Goal: Task Accomplishment & Management: Manage account settings

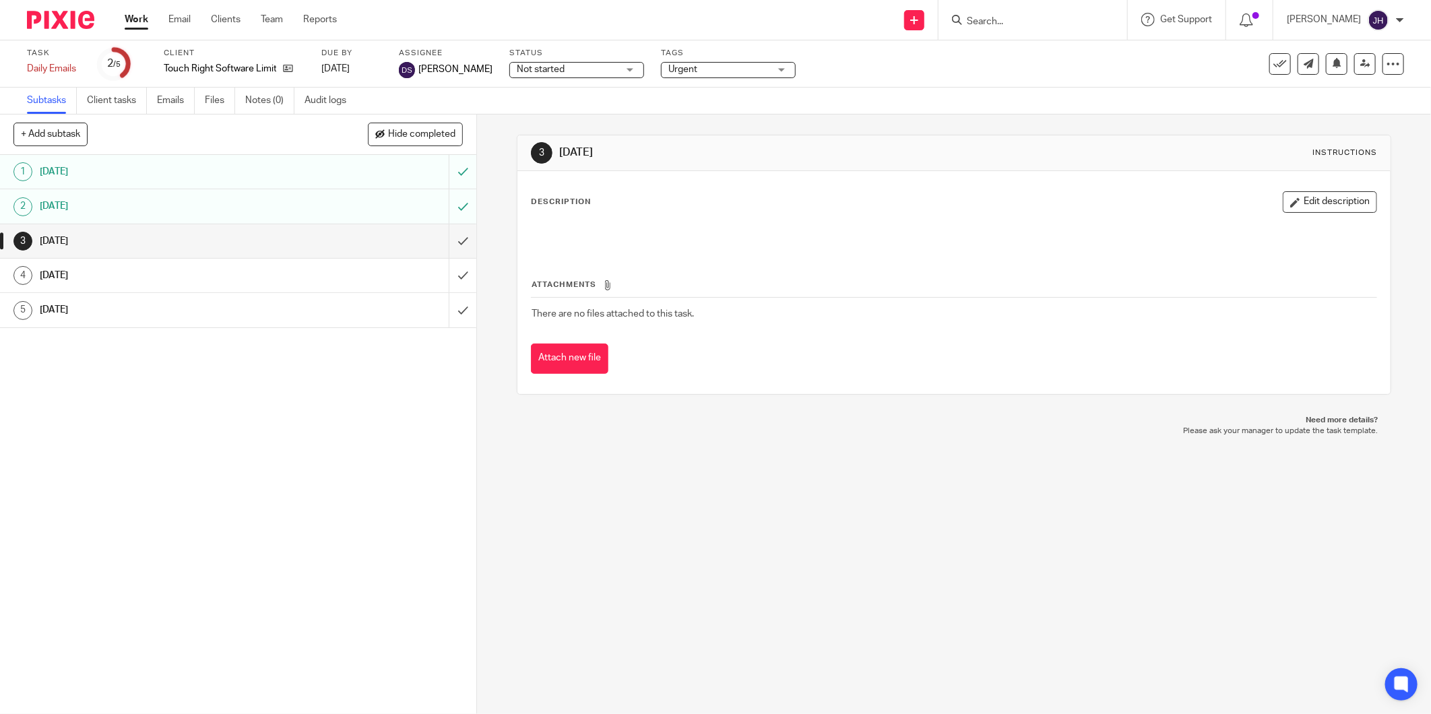
click at [117, 61] on small "/5" at bounding box center [116, 64] width 7 height 7
click at [34, 66] on div "Daily Emails Save Daily Emails" at bounding box center [54, 68] width 54 height 13
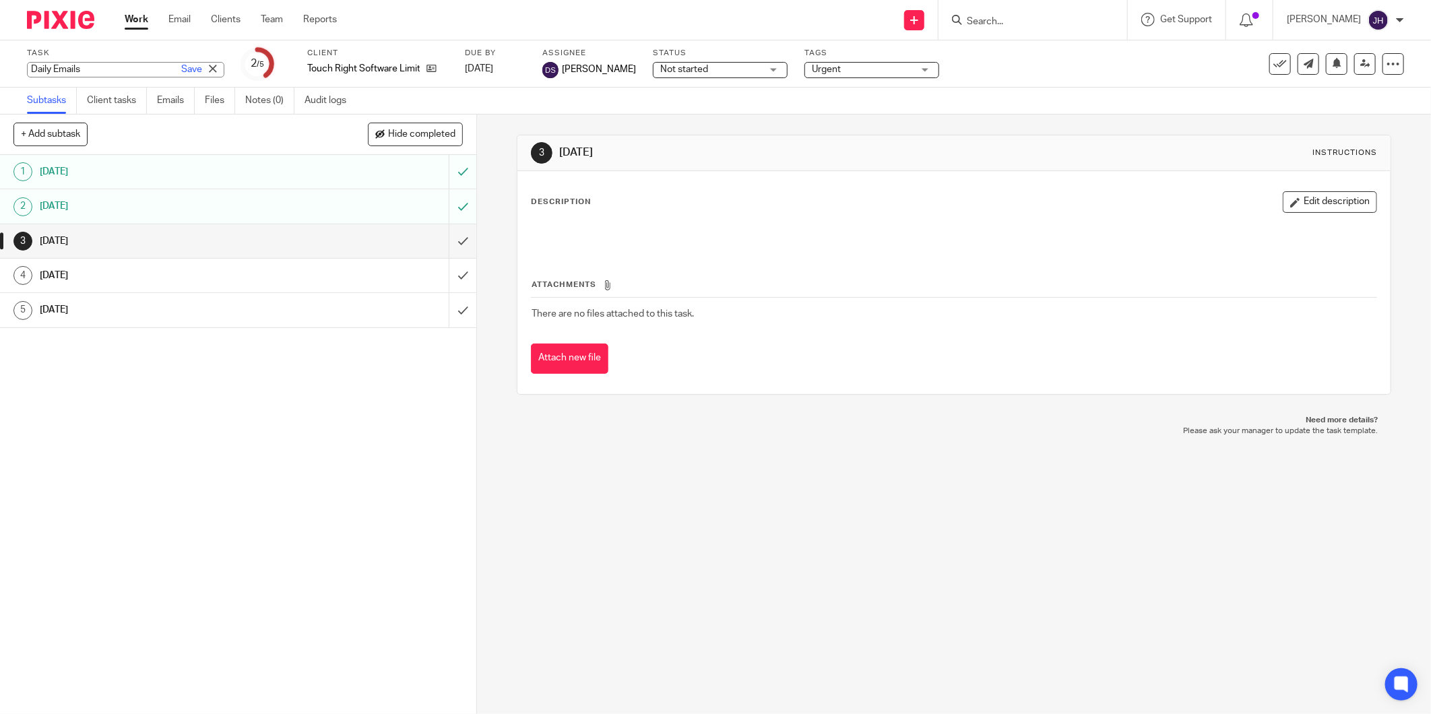
click at [34, 55] on label "Task" at bounding box center [125, 53] width 197 height 11
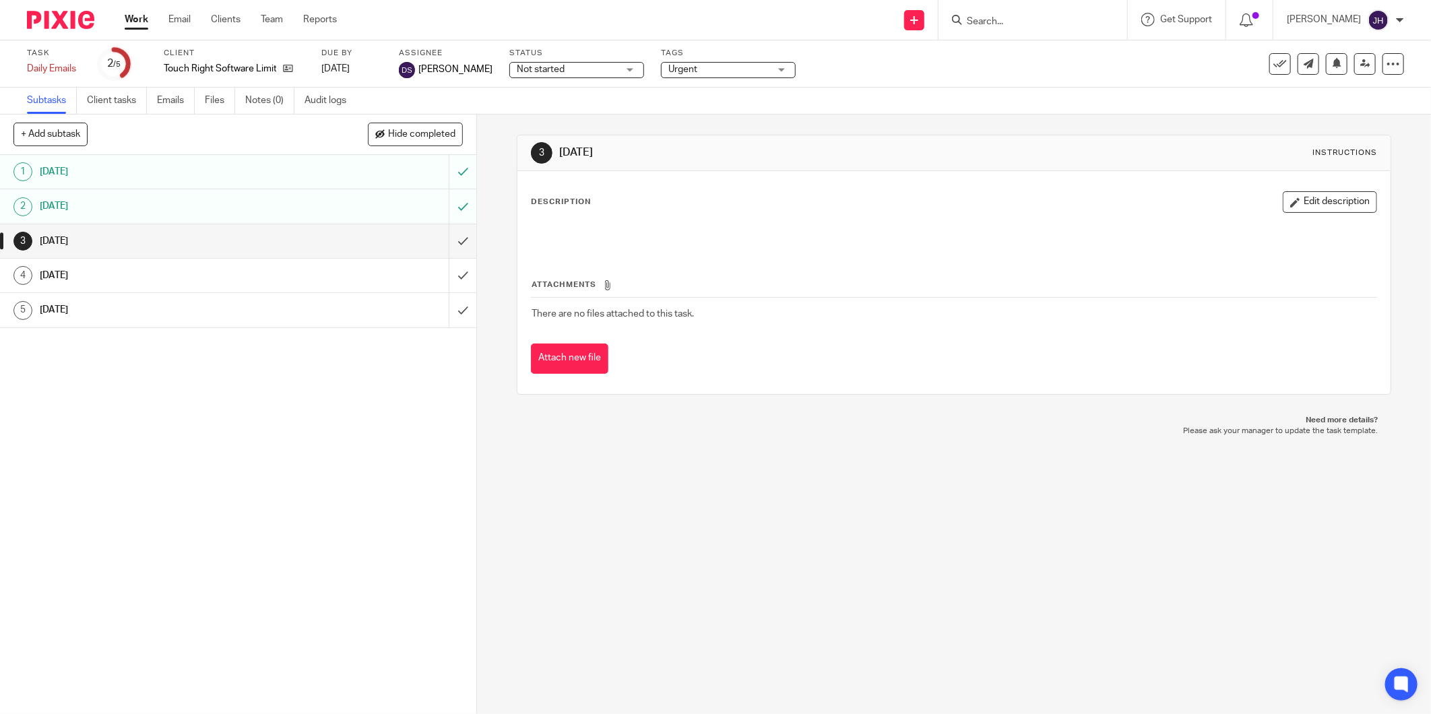
click at [137, 20] on link "Work" at bounding box center [137, 19] width 24 height 13
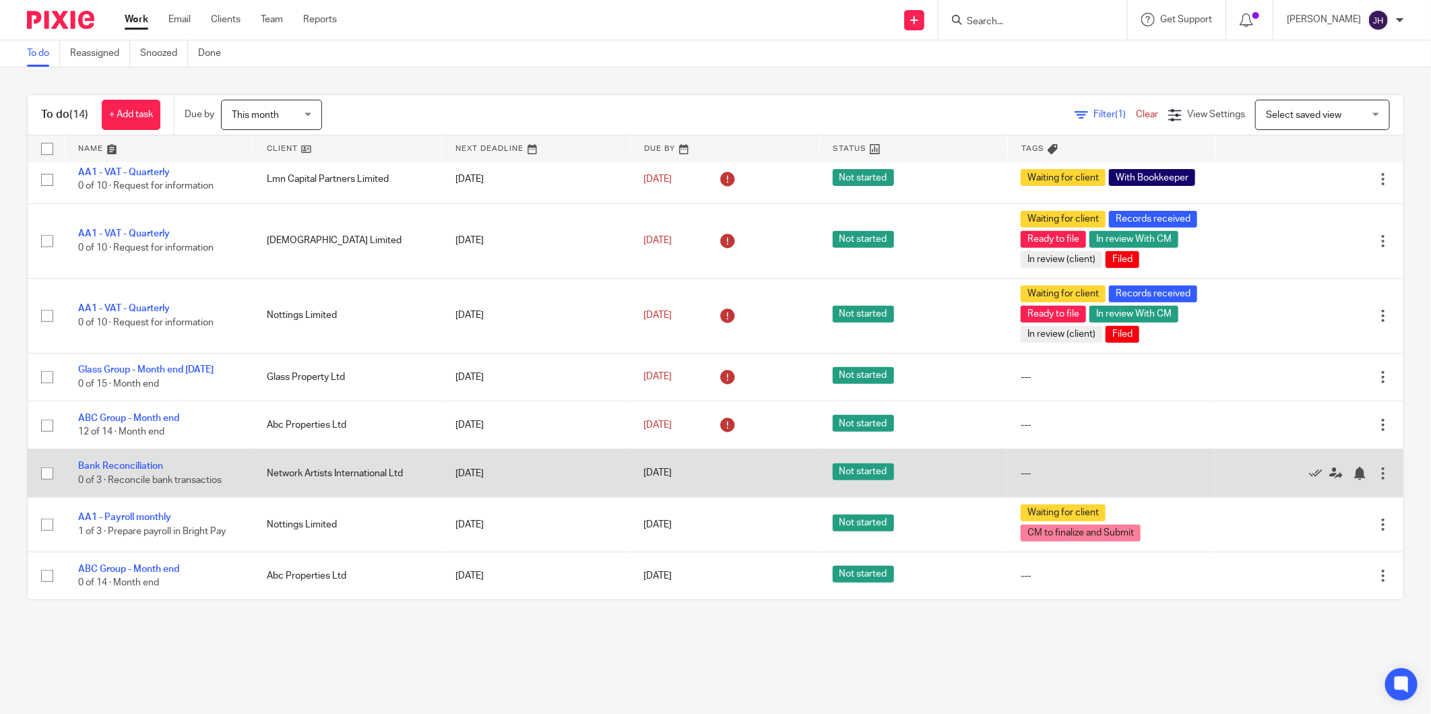
scroll to position [407, 0]
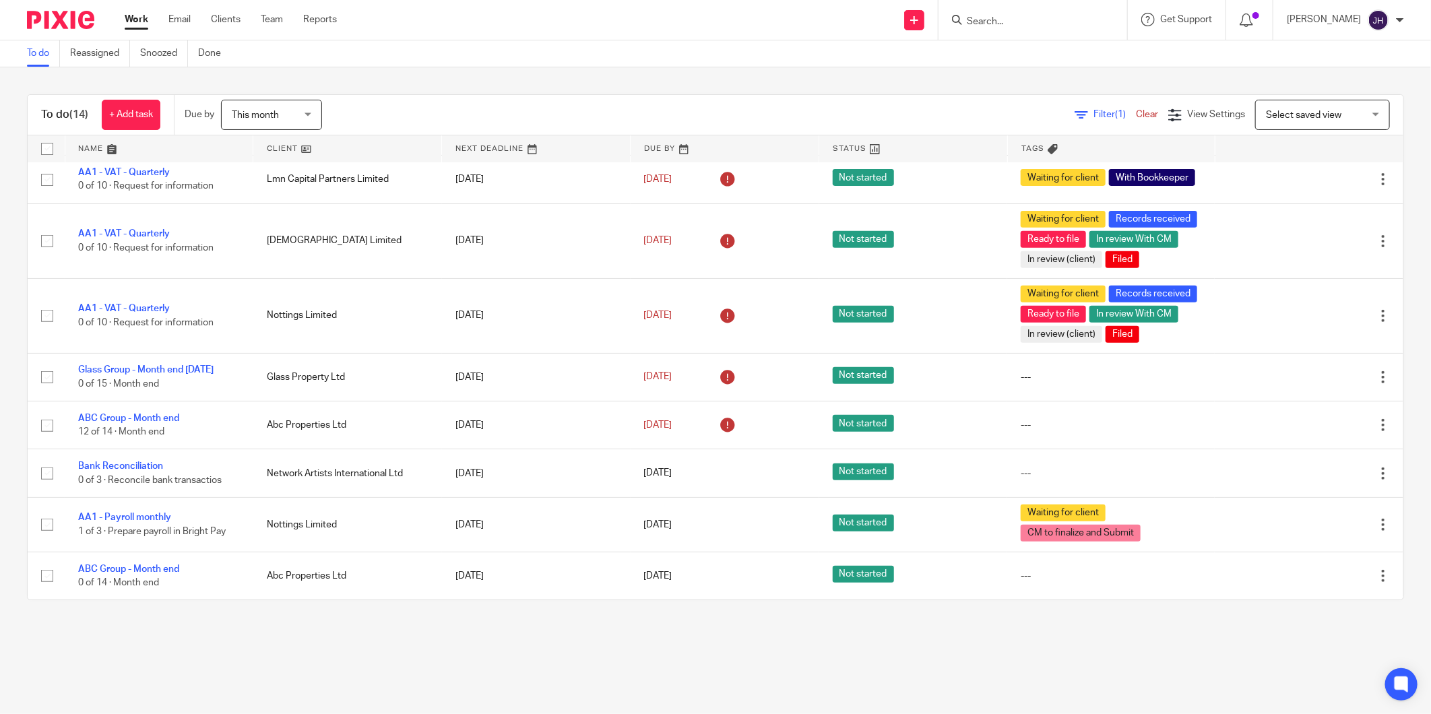
click at [973, 18] on input "Search" at bounding box center [1025, 22] width 121 height 12
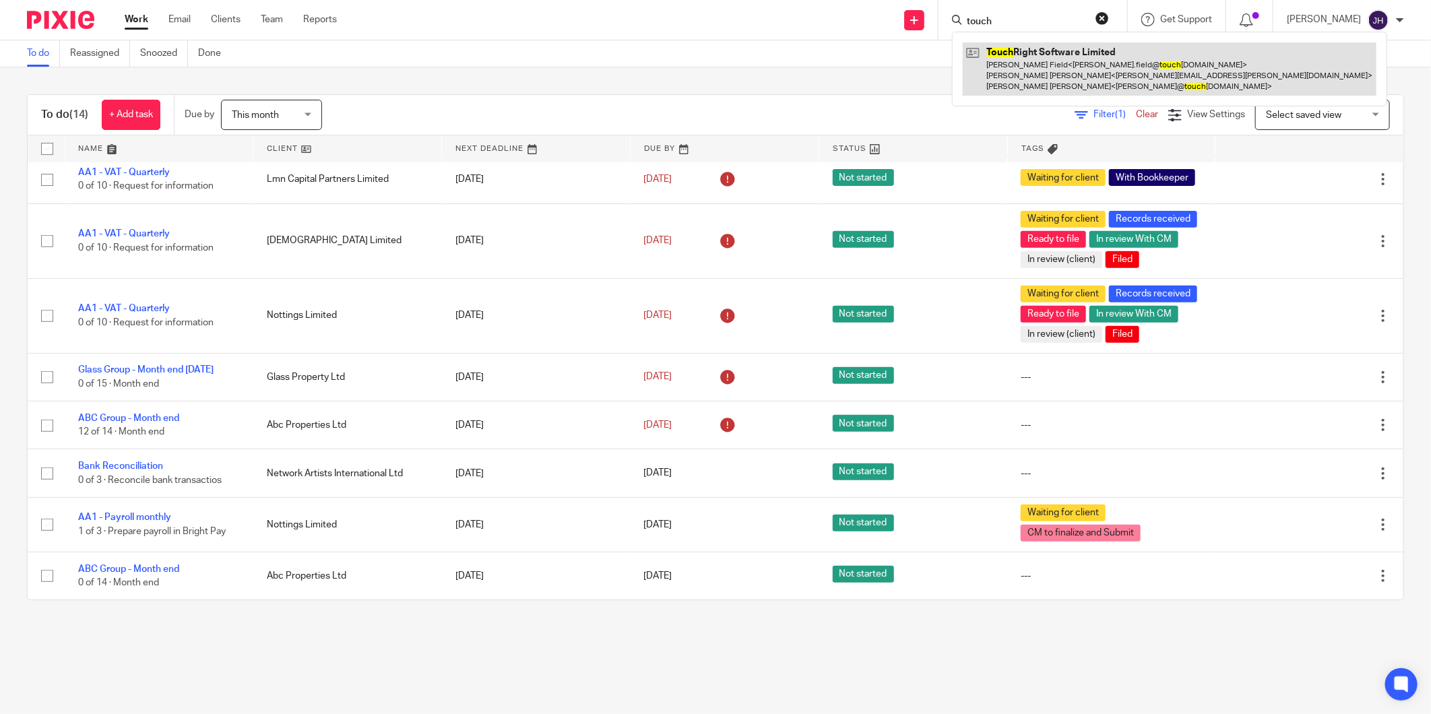
type input "touch"
click at [1021, 57] on link at bounding box center [1169, 68] width 414 height 53
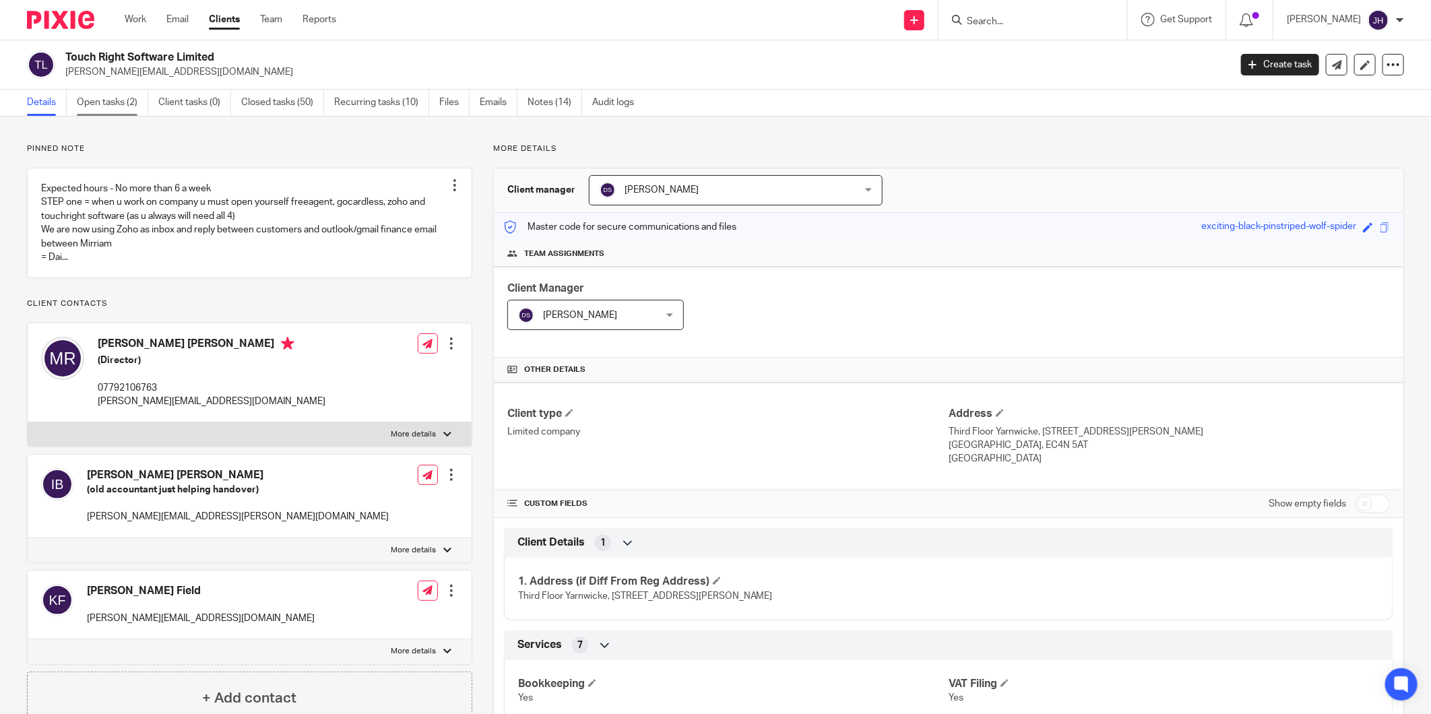
click at [108, 97] on link "Open tasks (2)" at bounding box center [112, 103] width 71 height 26
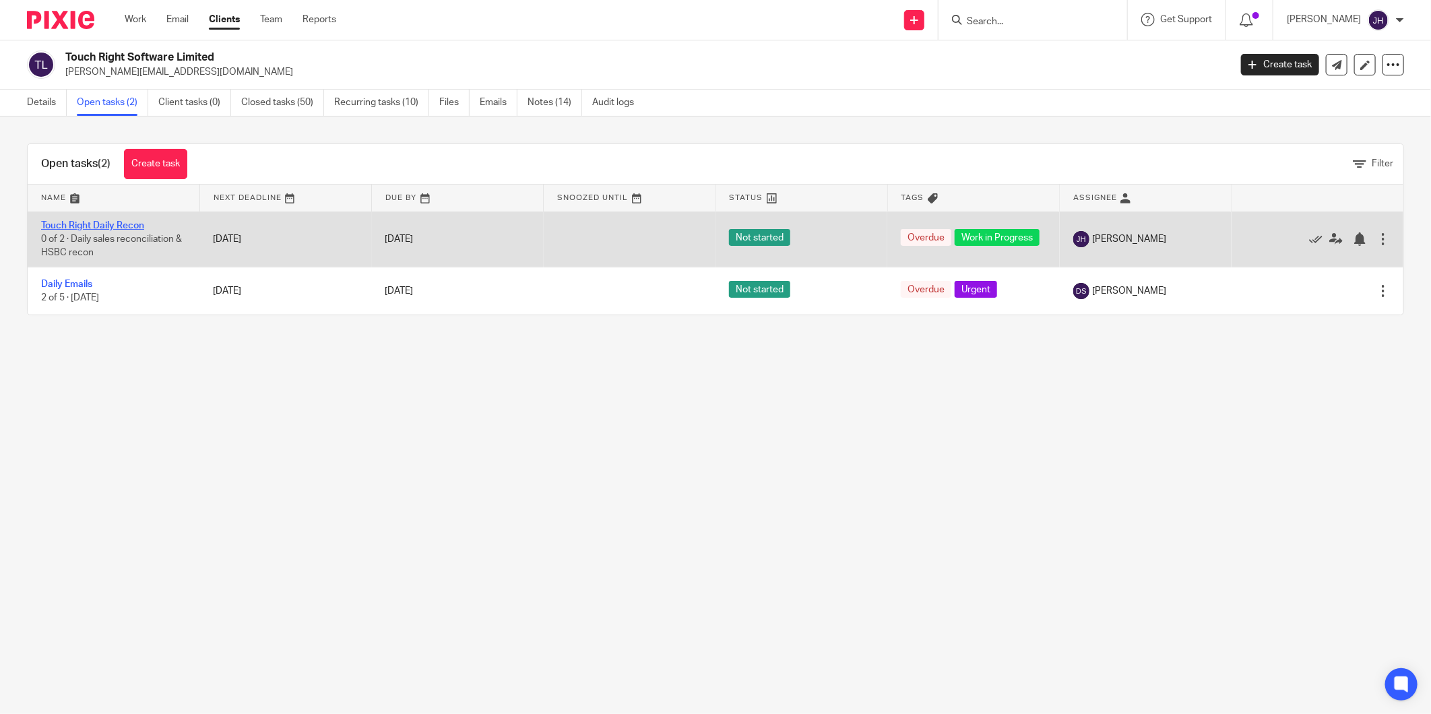
click at [76, 221] on link "Touch Right Daily Recon" at bounding box center [92, 225] width 103 height 9
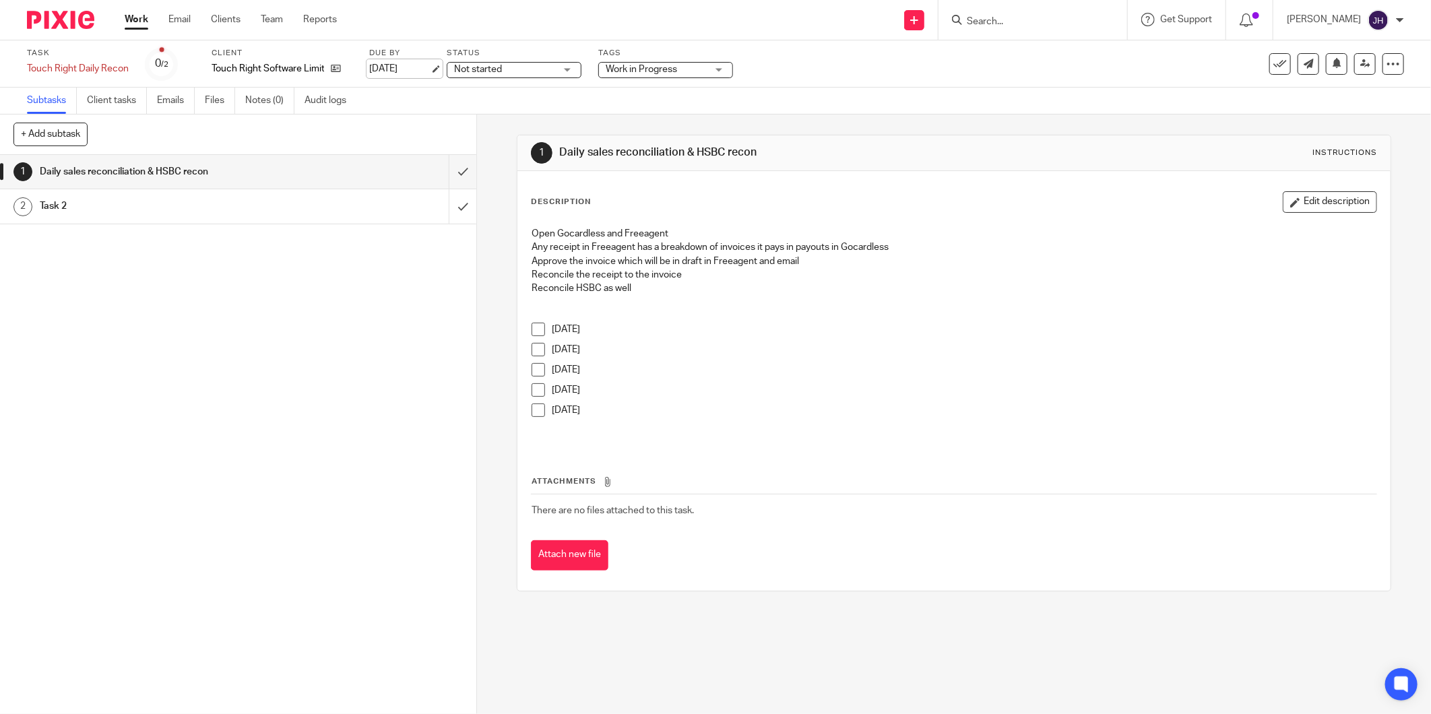
click at [406, 69] on link "15 Sep 2025" at bounding box center [399, 69] width 61 height 14
click at [532, 331] on span at bounding box center [537, 329] width 13 height 13
click at [534, 352] on span at bounding box center [537, 349] width 13 height 13
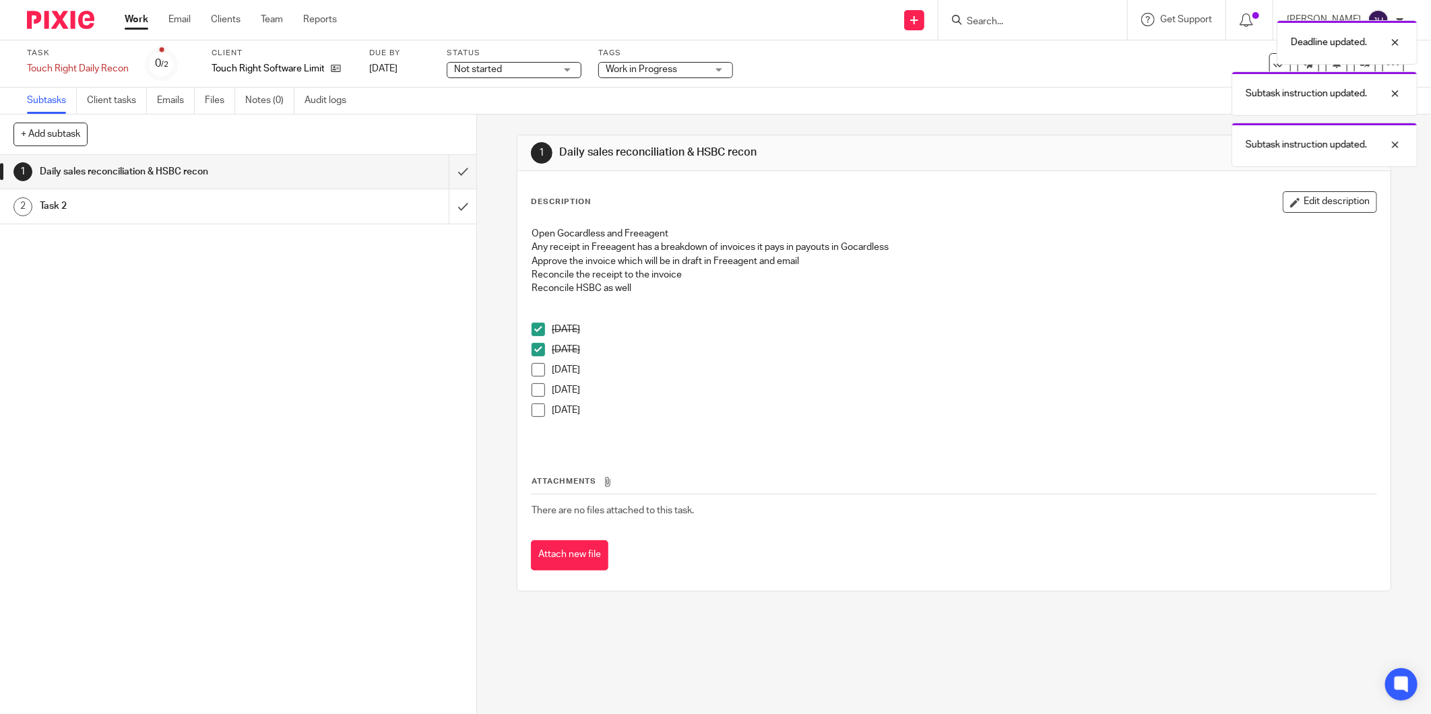
click at [238, 203] on h1 "Task 2" at bounding box center [172, 206] width 264 height 20
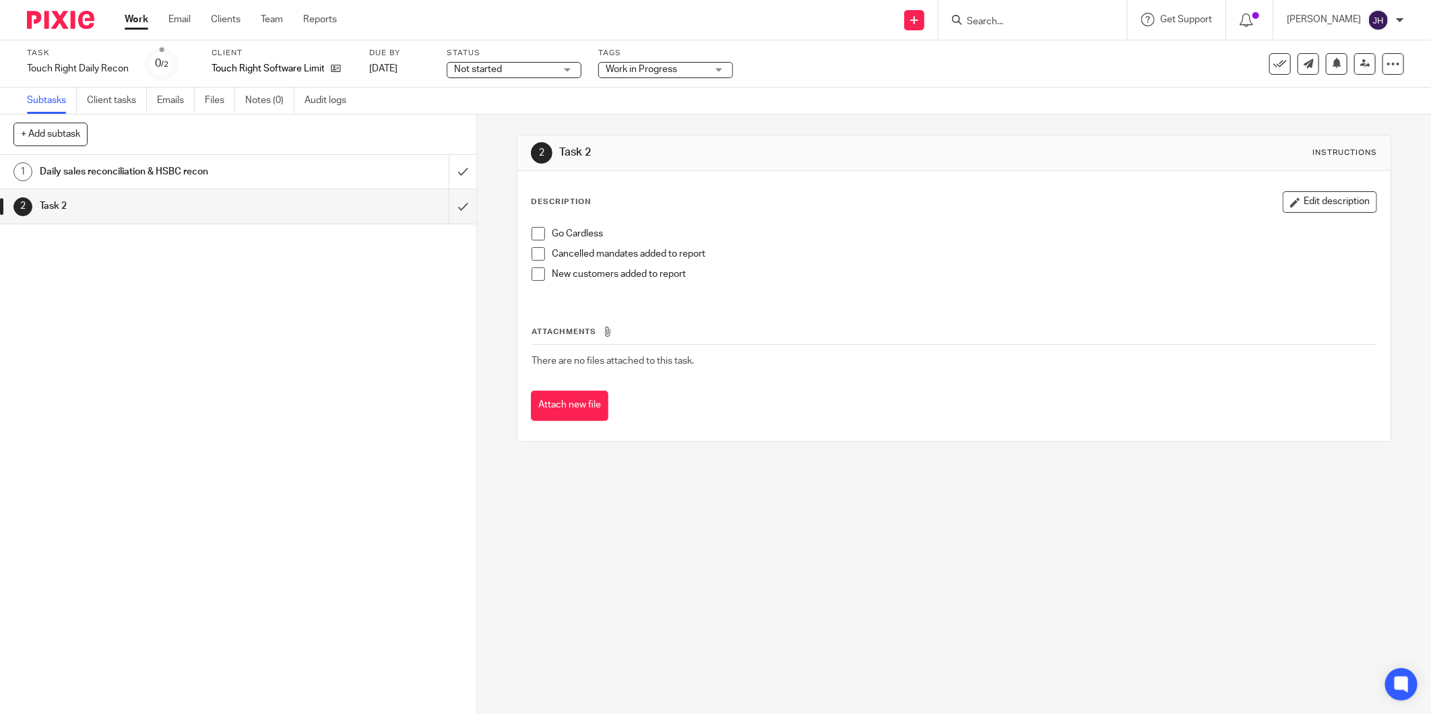
click at [536, 238] on span at bounding box center [537, 233] width 13 height 13
click at [539, 256] on span at bounding box center [537, 253] width 13 height 13
click at [533, 251] on span at bounding box center [537, 253] width 13 height 13
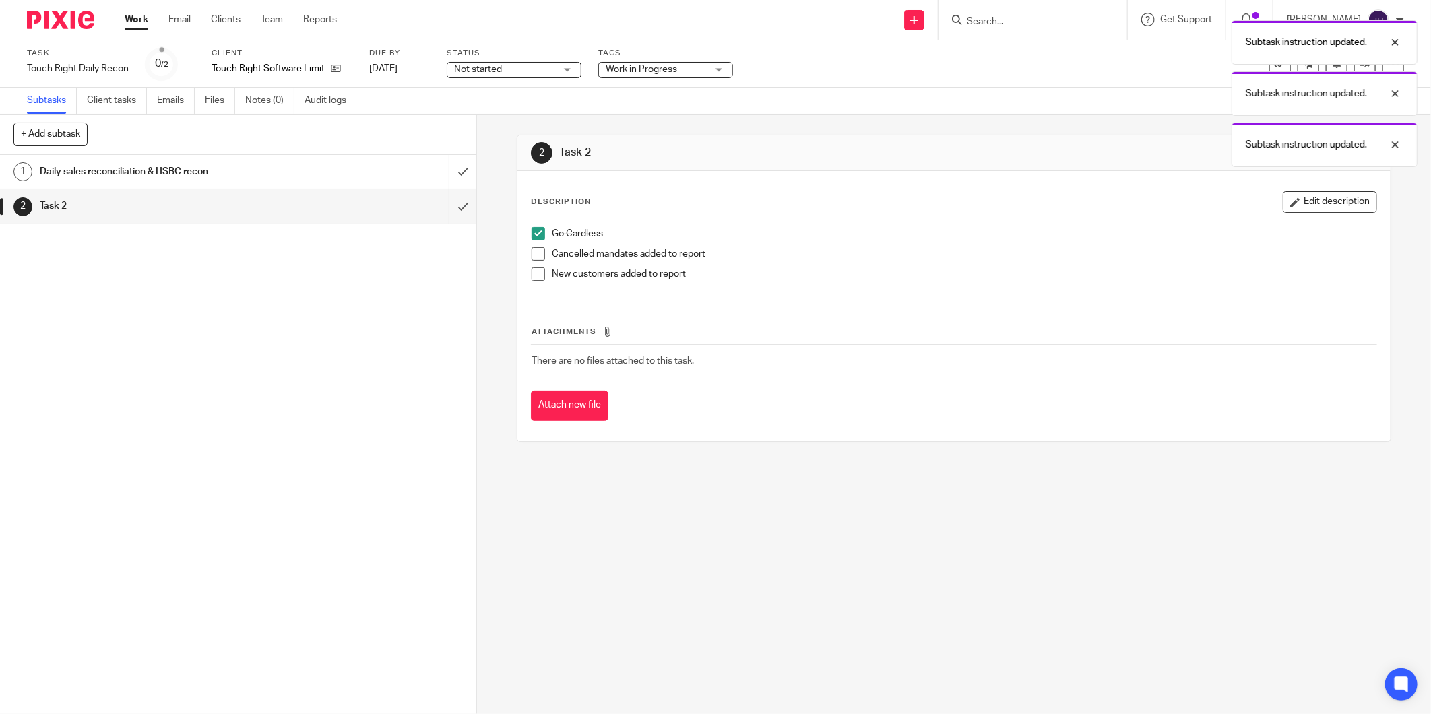
click at [533, 257] on span at bounding box center [537, 253] width 13 height 13
